Goal: Check status: Check status

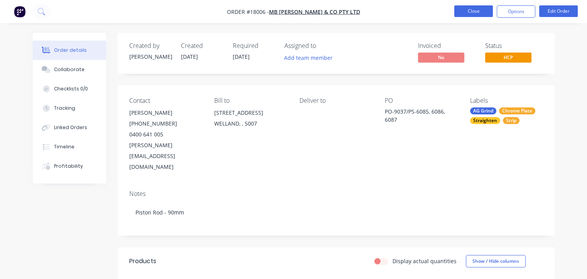
click at [472, 8] on button "Close" at bounding box center [473, 11] width 39 height 12
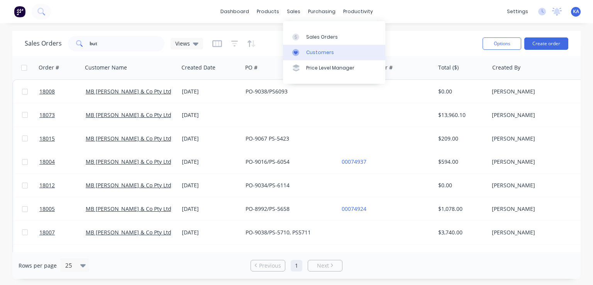
click at [319, 51] on div "Customers" at bounding box center [320, 52] width 28 height 7
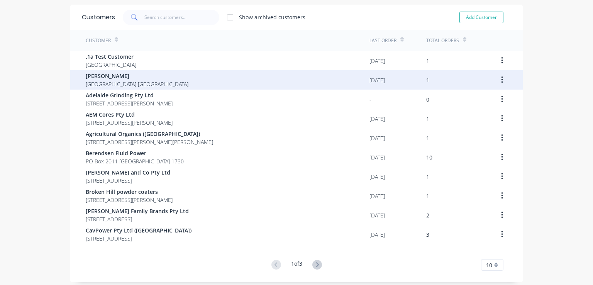
scroll to position [51, 0]
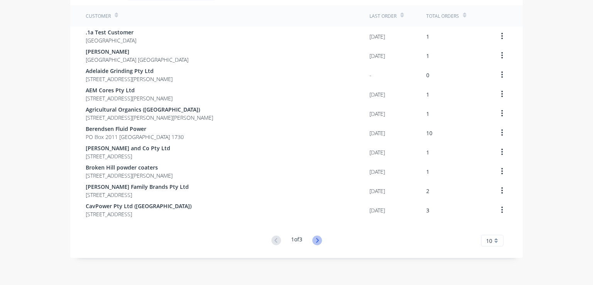
click at [319, 239] on icon at bounding box center [317, 240] width 10 height 10
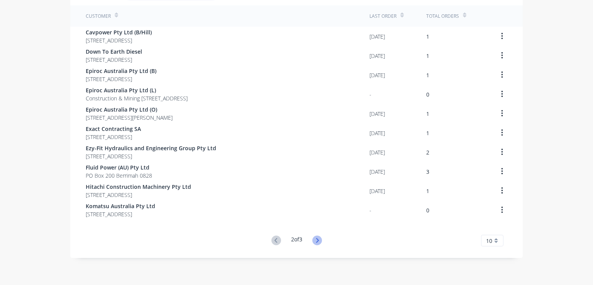
click at [316, 240] on icon at bounding box center [317, 240] width 3 height 5
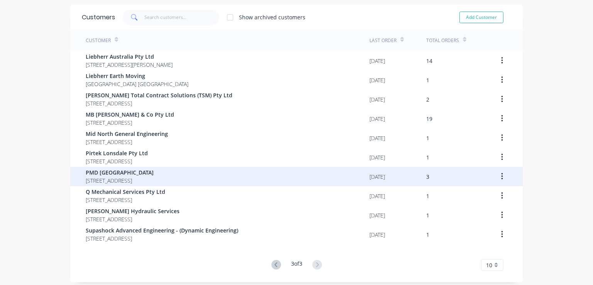
scroll to position [0, 0]
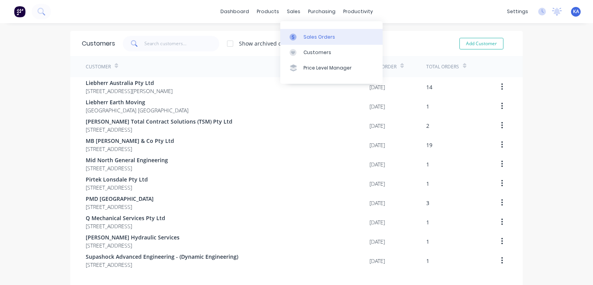
click at [307, 37] on div "Sales Orders" at bounding box center [319, 37] width 32 height 7
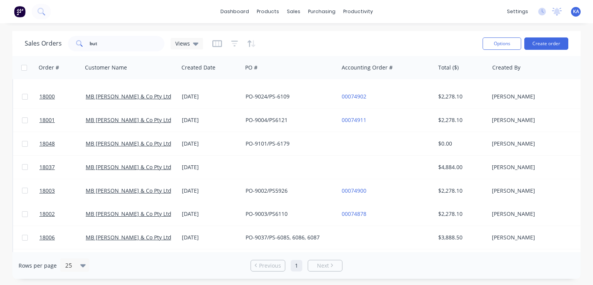
scroll to position [193, 0]
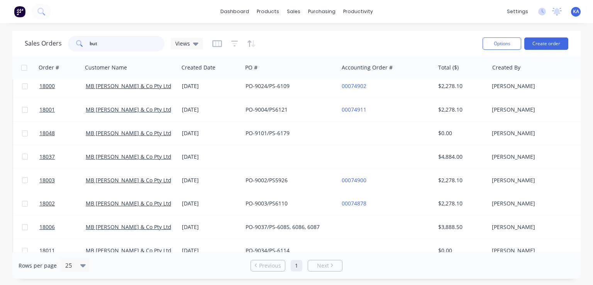
drag, startPoint x: 100, startPoint y: 45, endPoint x: 79, endPoint y: 39, distance: 21.6
click at [79, 39] on div "but" at bounding box center [116, 43] width 96 height 15
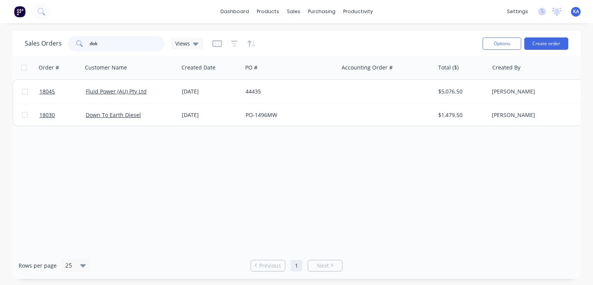
scroll to position [0, 0]
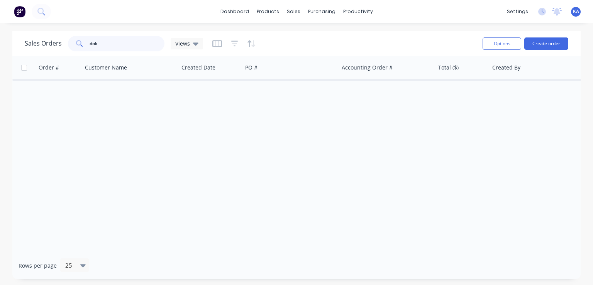
type input "dok"
click at [179, 121] on div "Order # Customer Name Created Date PO # Accounting Order # Total ($) Created By…" at bounding box center [296, 154] width 568 height 196
click at [287, 10] on div "sales" at bounding box center [293, 12] width 21 height 12
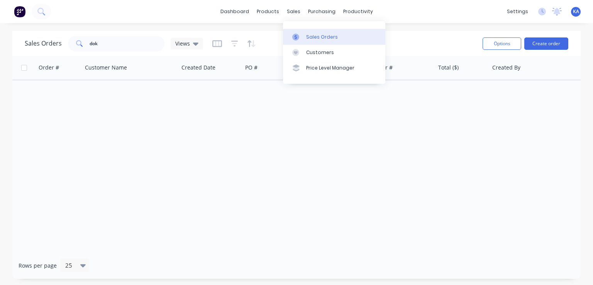
click at [323, 34] on div "Sales Orders" at bounding box center [322, 37] width 32 height 7
click at [289, 10] on div "sales" at bounding box center [293, 12] width 21 height 12
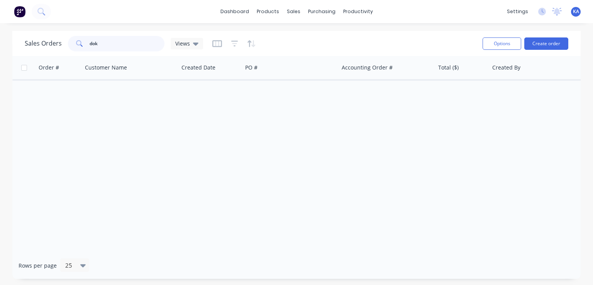
click at [108, 45] on input "dok" at bounding box center [127, 43] width 75 height 15
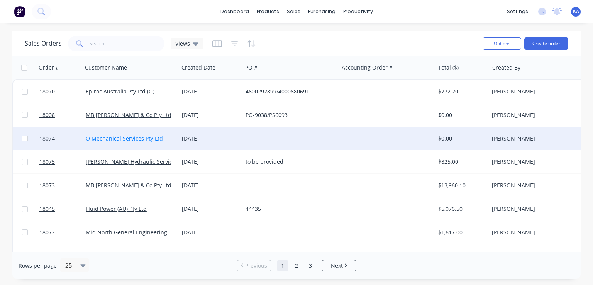
click at [132, 136] on link "Q Mechanical Services Pty Ltd" at bounding box center [124, 138] width 77 height 7
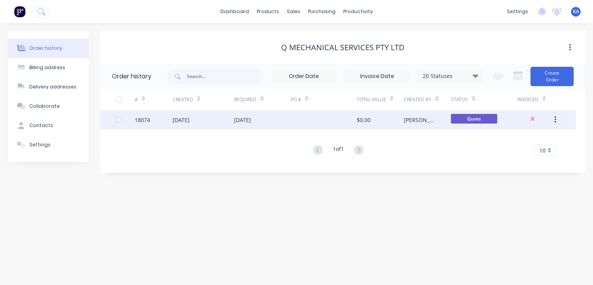
click at [208, 119] on div "[DATE]" at bounding box center [202, 119] width 61 height 19
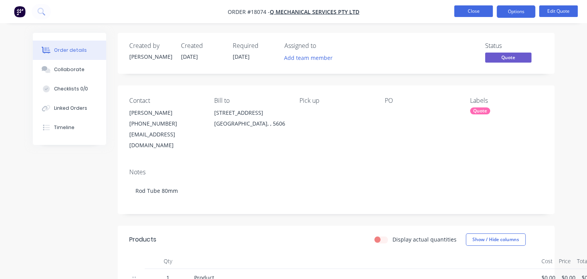
click at [477, 14] on button "Close" at bounding box center [473, 11] width 39 height 12
